Goal: Book appointment/travel/reservation

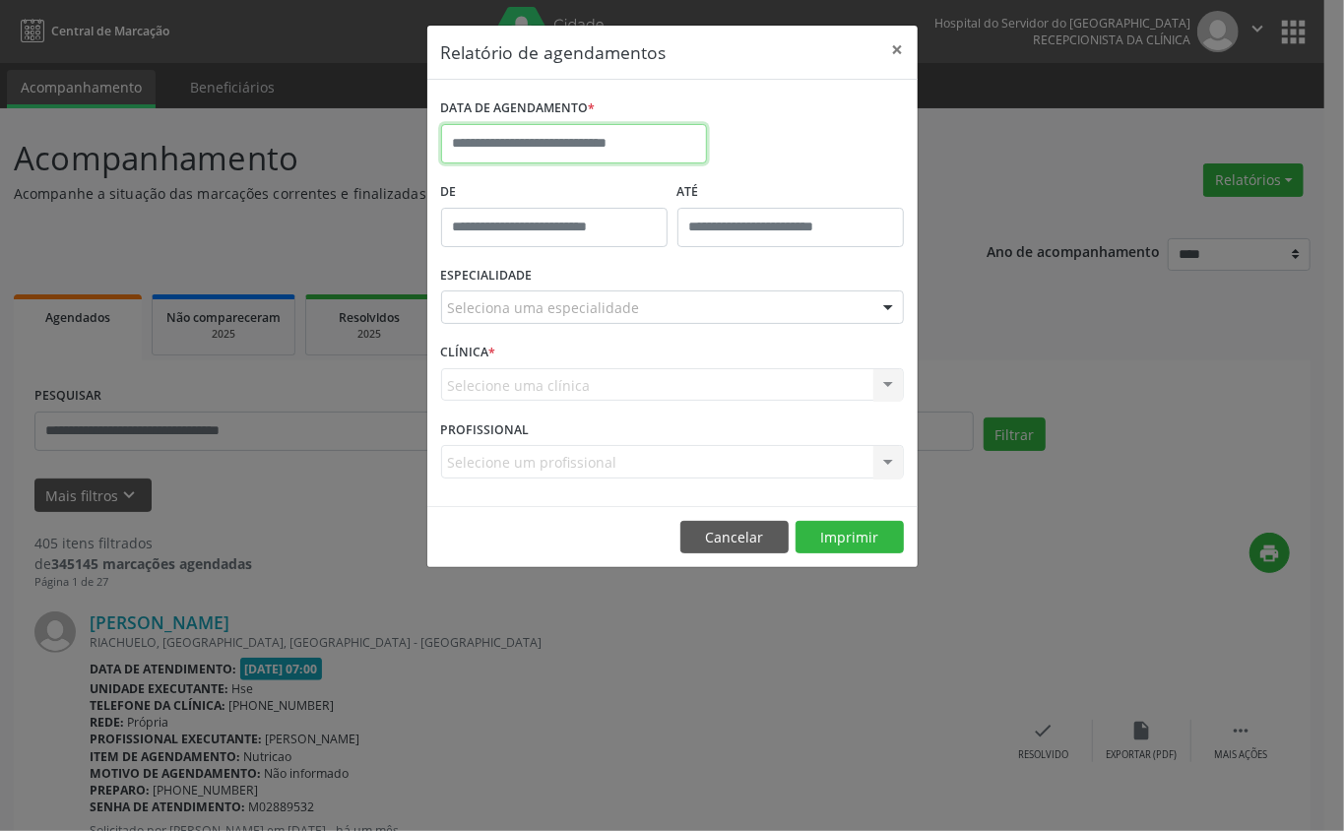
click at [541, 139] on input "text" at bounding box center [574, 143] width 266 height 39
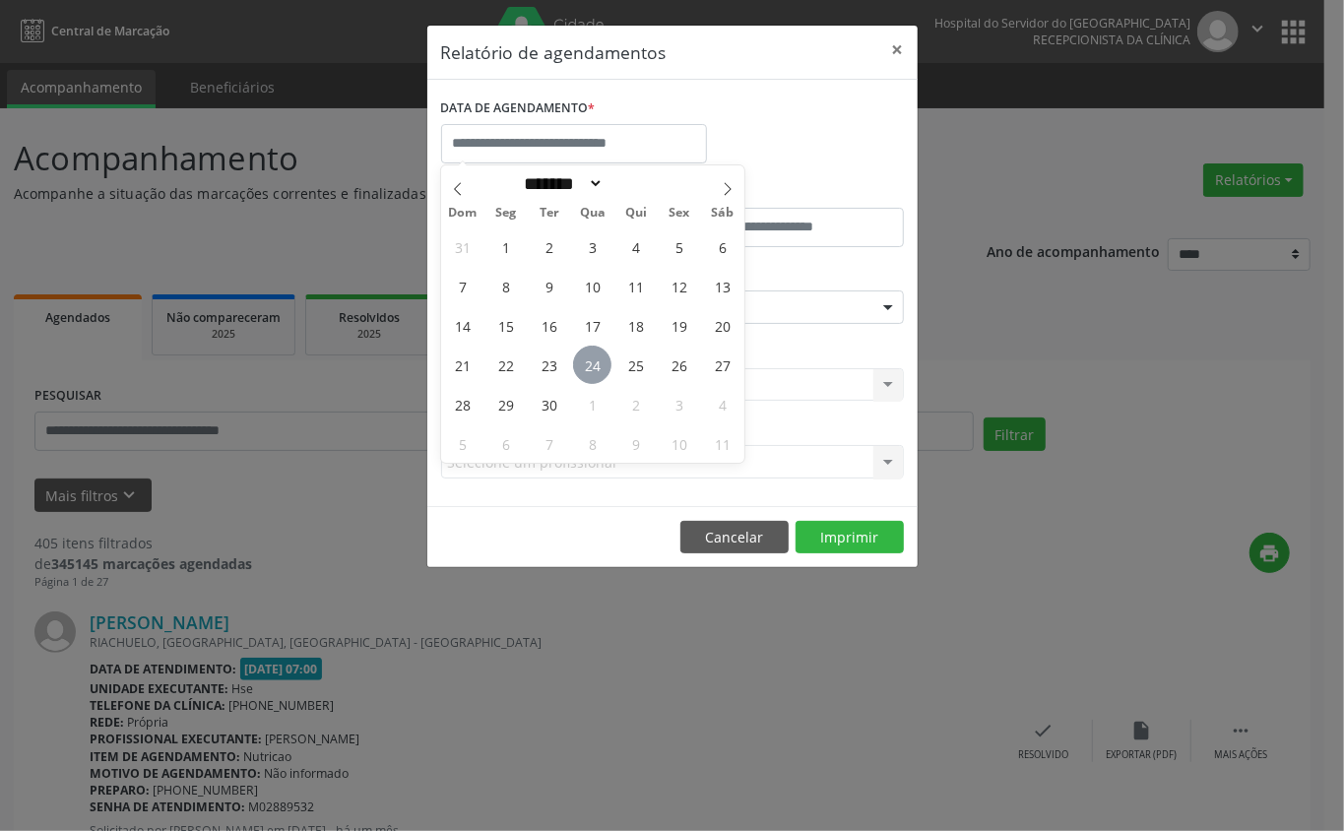
click at [593, 359] on span "24" at bounding box center [592, 365] width 38 height 38
type input "**********"
click at [593, 359] on span "24" at bounding box center [592, 365] width 38 height 38
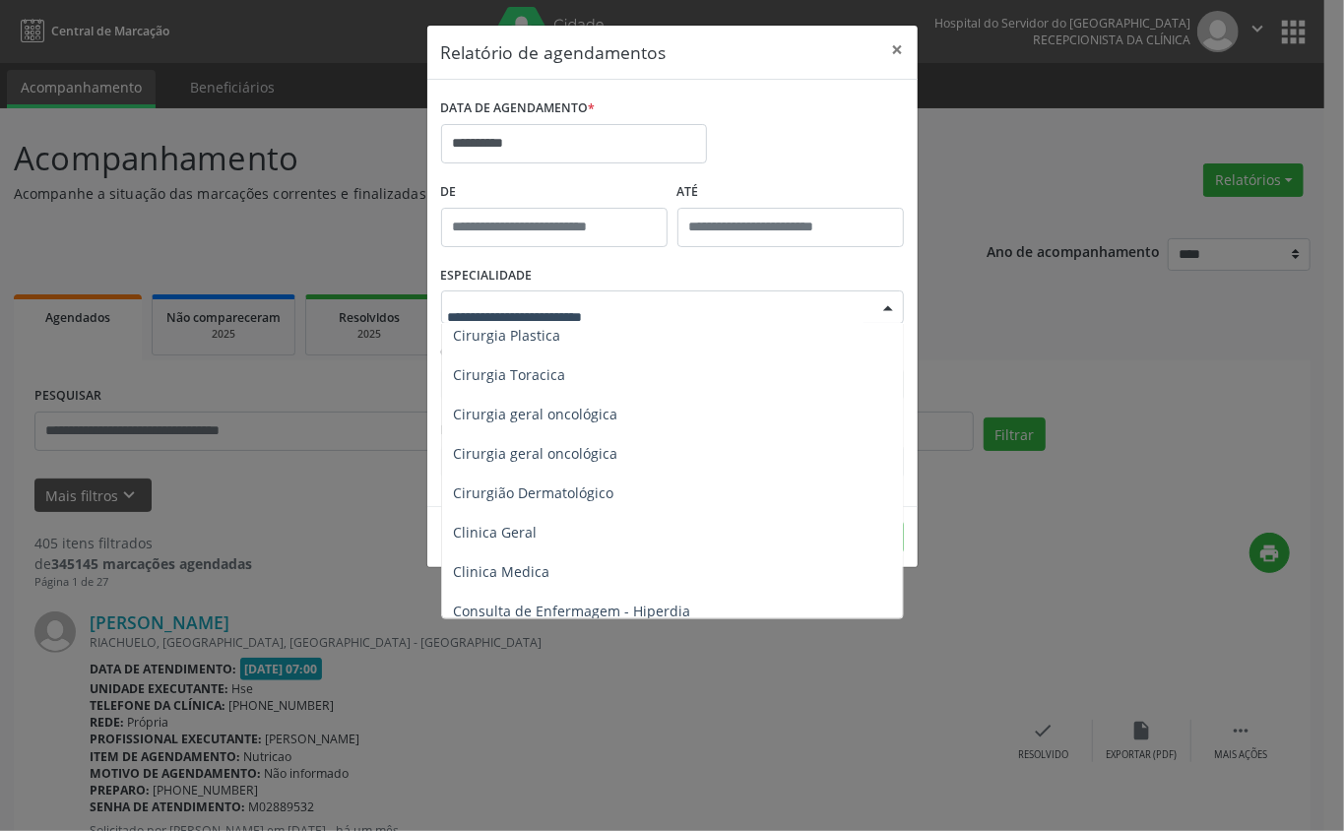
scroll to position [525, 0]
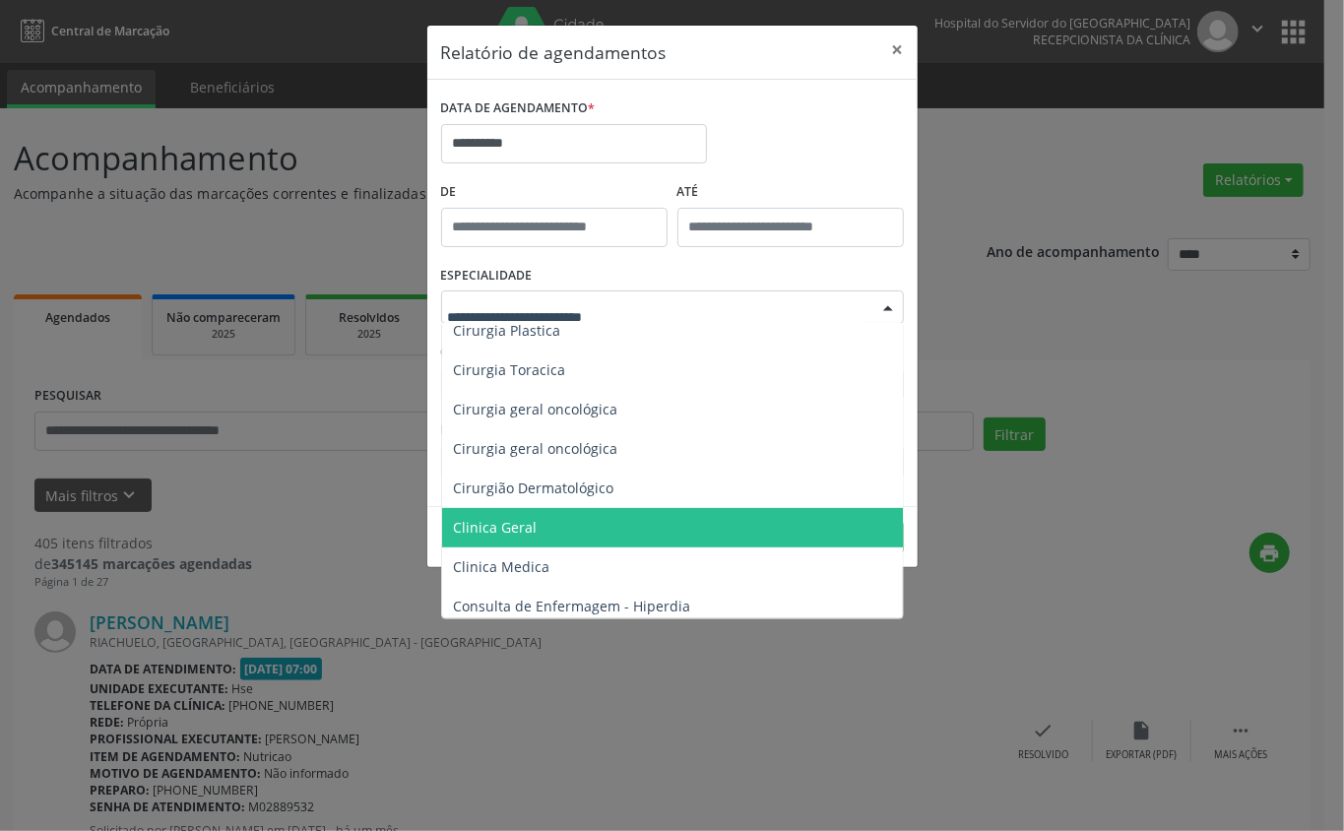
click at [537, 532] on span "Clinica Geral" at bounding box center [674, 527] width 464 height 39
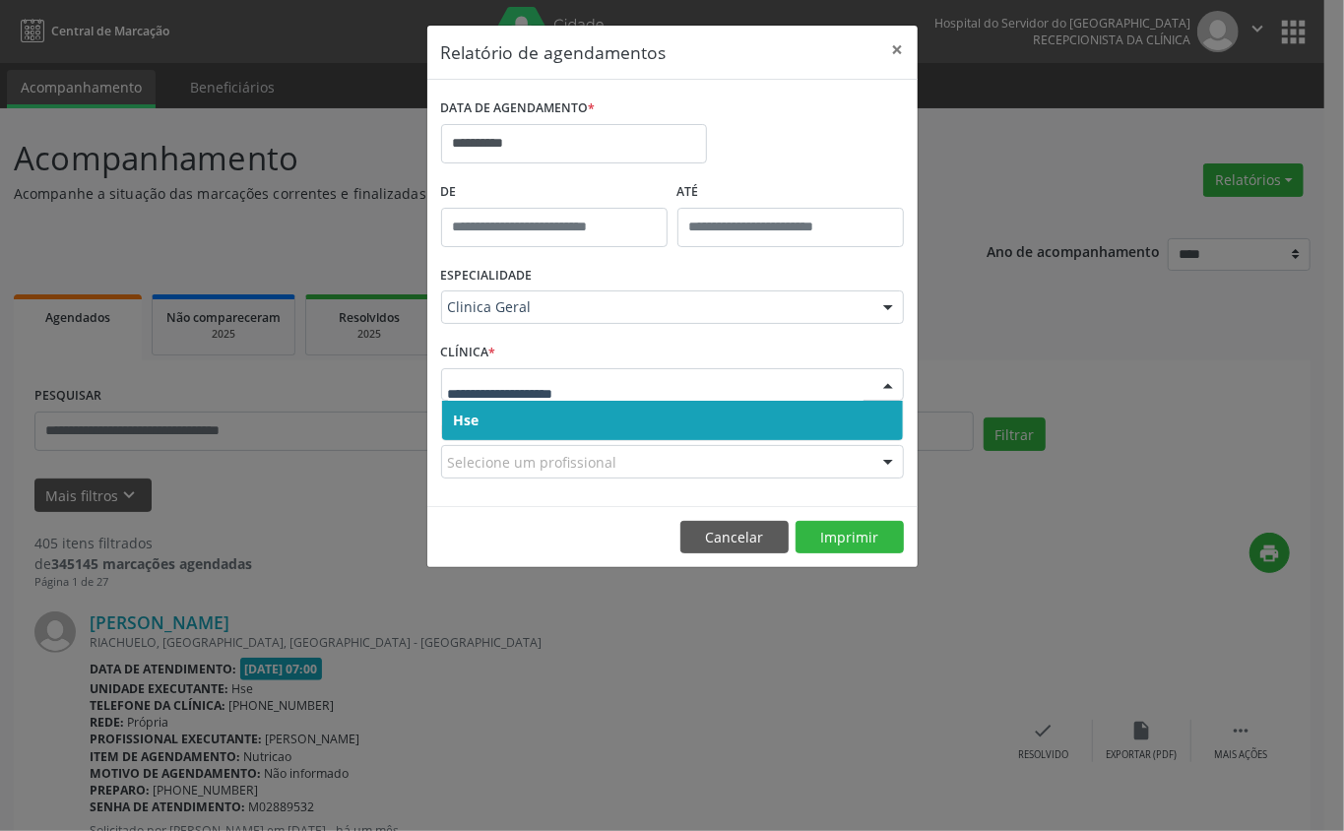
drag, startPoint x: 549, startPoint y: 404, endPoint x: 549, endPoint y: 438, distance: 34.5
click at [551, 437] on span "Hse" at bounding box center [672, 420] width 461 height 39
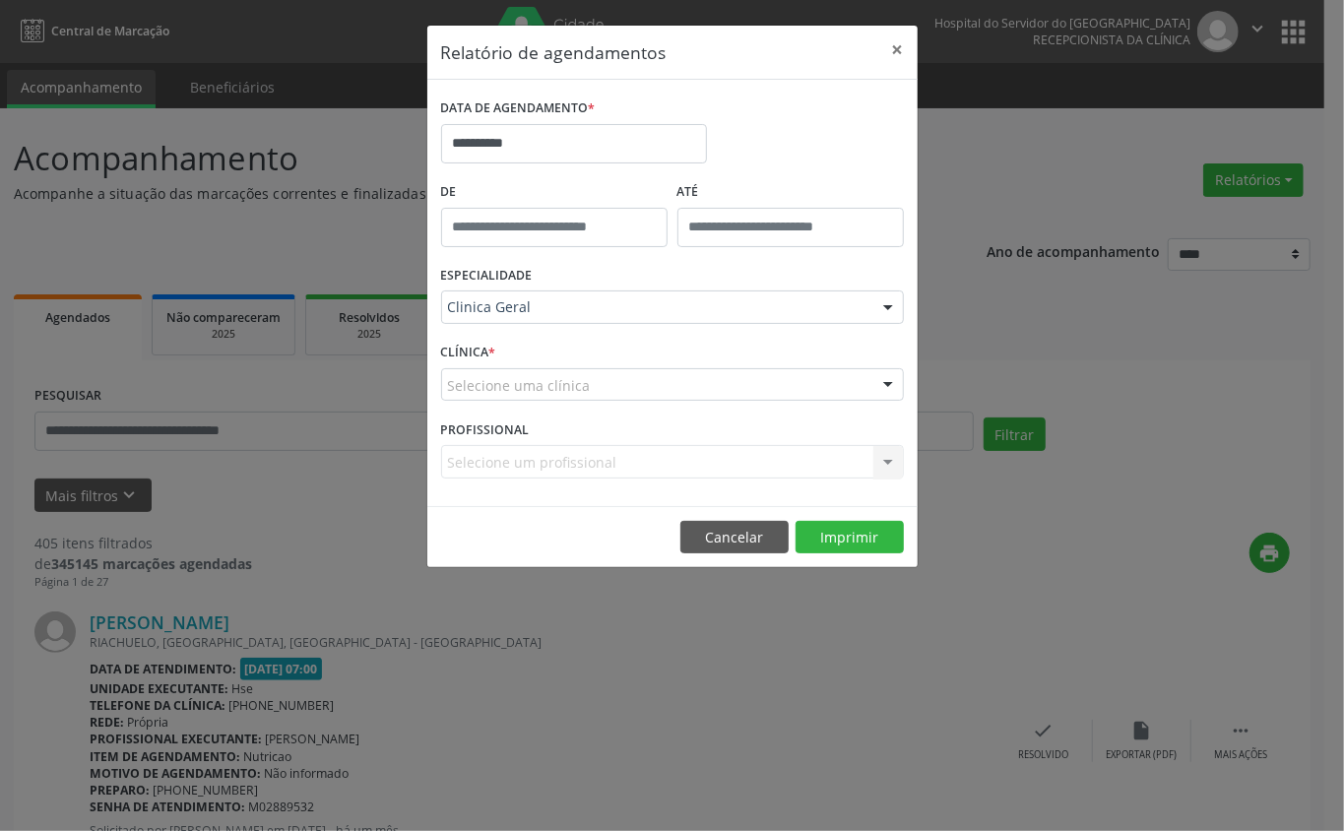
click at [545, 438] on form "**********" at bounding box center [672, 293] width 463 height 399
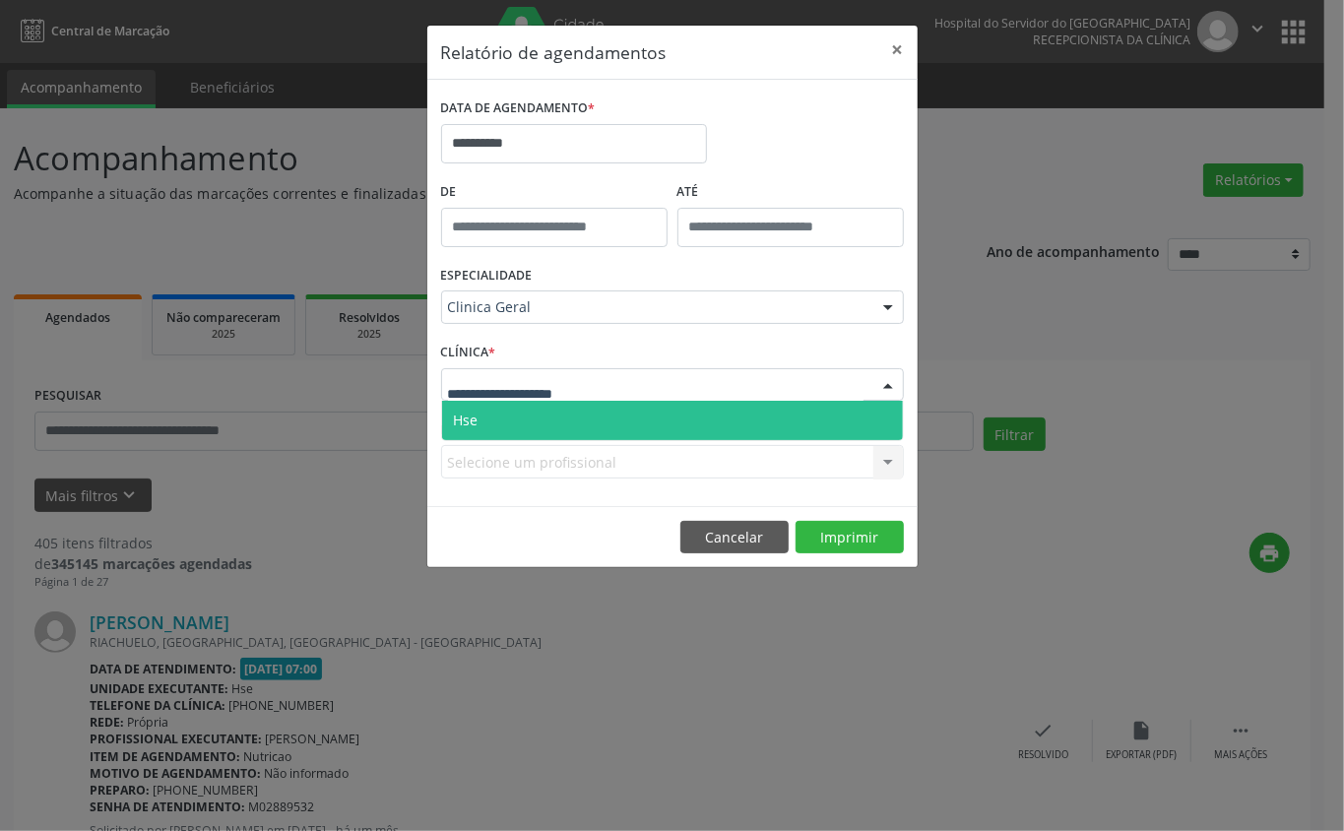
click at [545, 414] on span "Hse" at bounding box center [672, 420] width 461 height 39
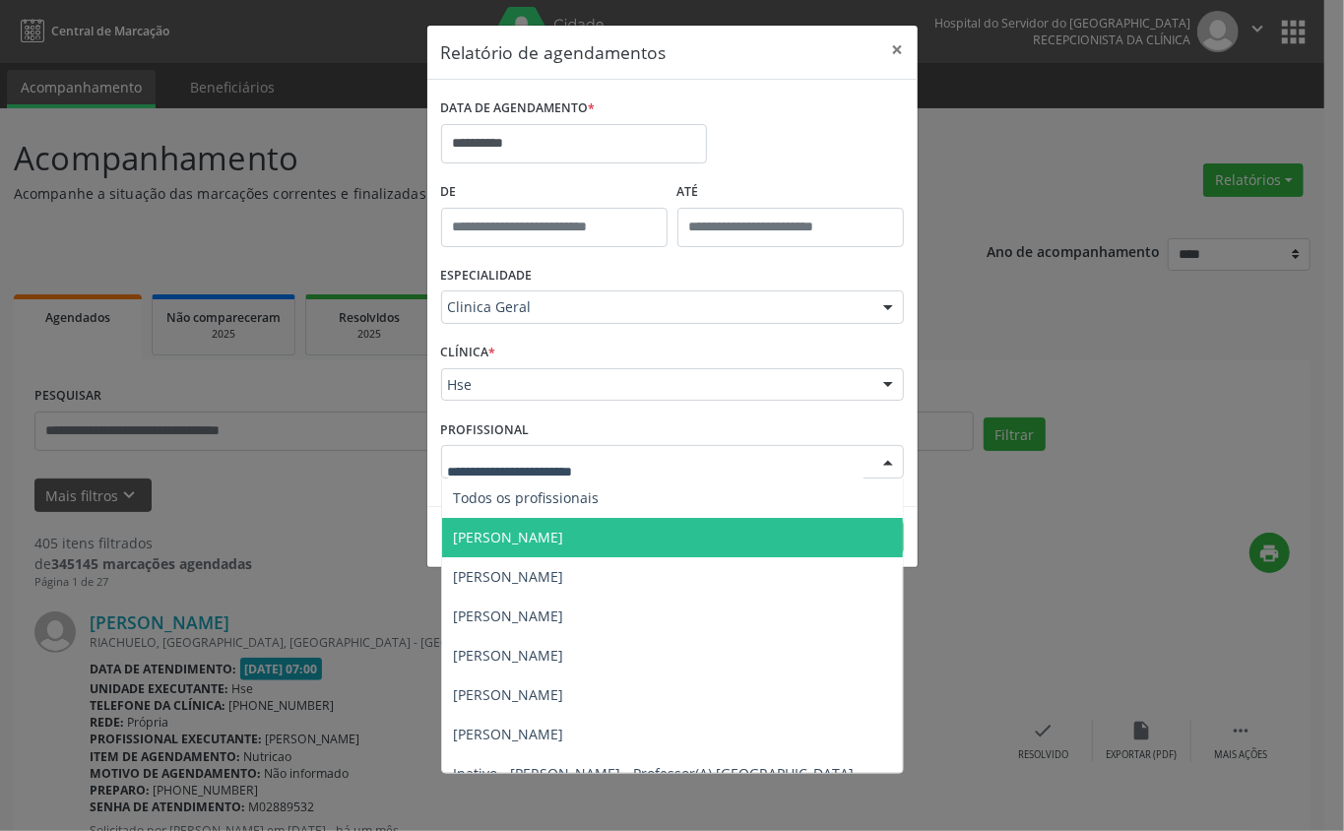
click at [520, 538] on span "[PERSON_NAME]" at bounding box center [509, 537] width 110 height 19
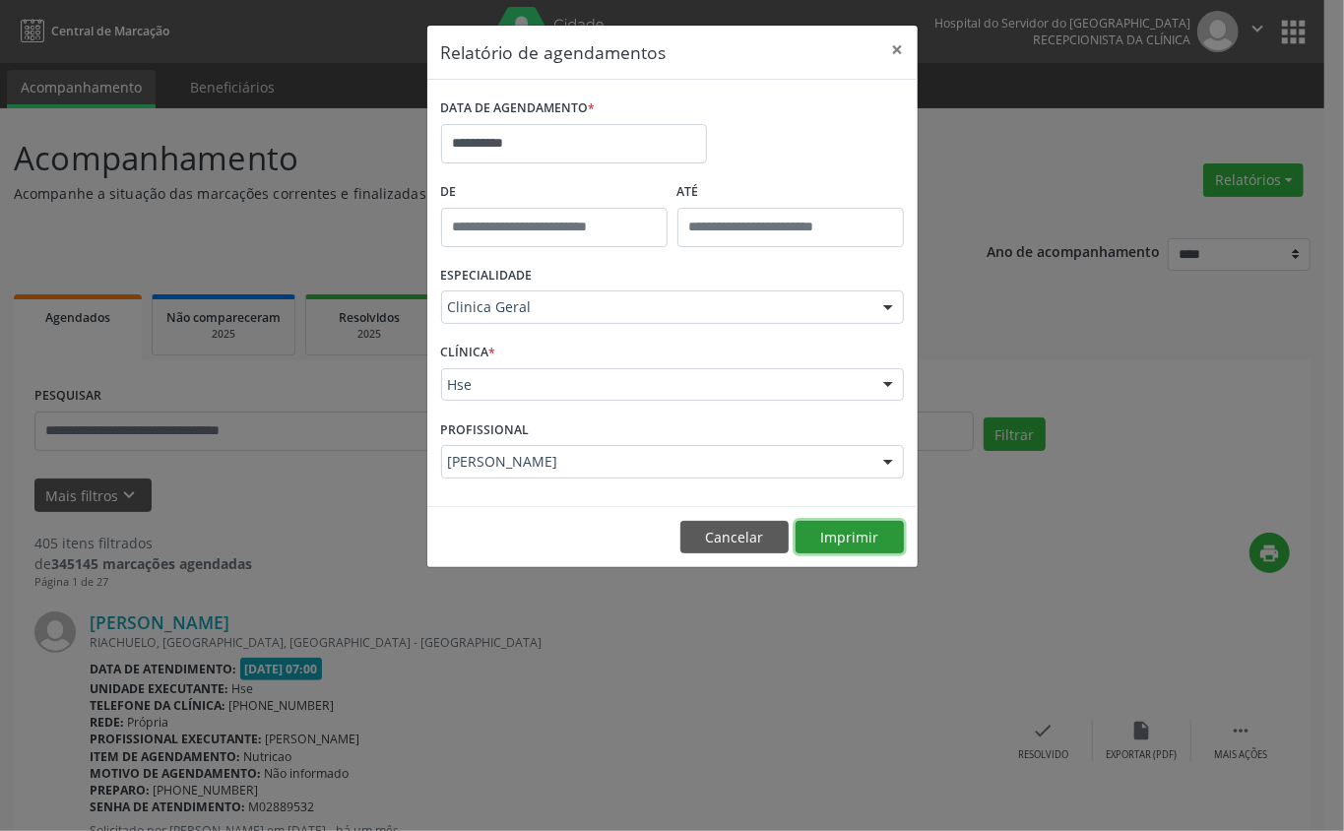
click at [843, 536] on button "Imprimir" at bounding box center [850, 537] width 108 height 33
